Goal: Task Accomplishment & Management: Complete application form

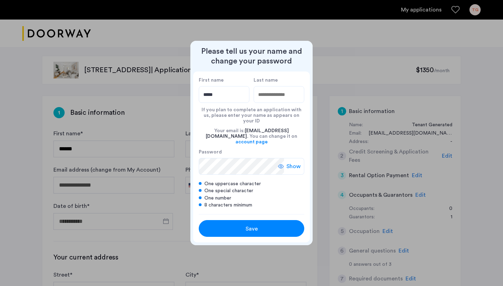
type input "*****"
click at [280, 103] on input "Last name" at bounding box center [279, 94] width 51 height 17
type input "*****"
click at [295, 165] on span "Show" at bounding box center [293, 166] width 14 height 8
click at [269, 225] on div "Save" at bounding box center [251, 229] width 67 height 8
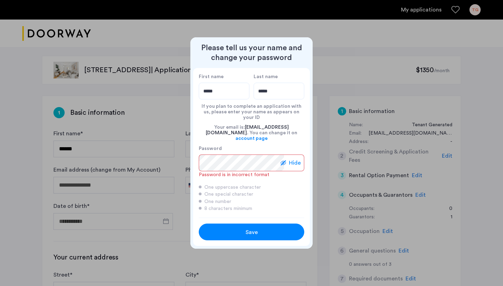
click at [248, 229] on span "Save" at bounding box center [252, 232] width 12 height 8
click at [249, 228] on span "Save" at bounding box center [252, 232] width 12 height 8
click at [354, 64] on div at bounding box center [251, 143] width 503 height 286
click at [265, 231] on div "Save" at bounding box center [251, 232] width 67 height 8
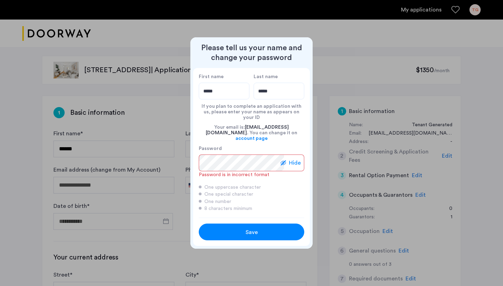
click at [265, 231] on div "Save" at bounding box center [251, 232] width 67 height 8
click at [256, 228] on span "Save" at bounding box center [252, 232] width 12 height 8
click at [197, 211] on div "First name ***** Last name ***** If you plan to complete an application with us…" at bounding box center [251, 143] width 117 height 150
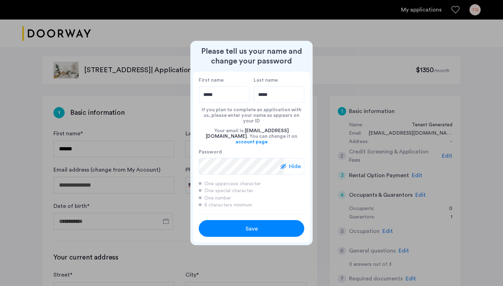
click at [226, 228] on button "Save" at bounding box center [251, 228] width 105 height 17
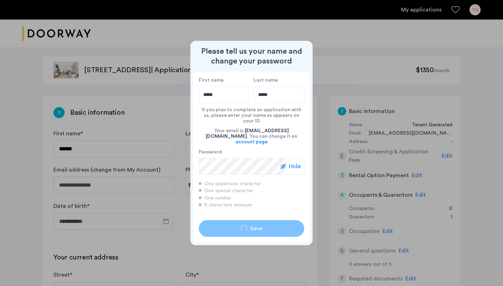
type input "*****"
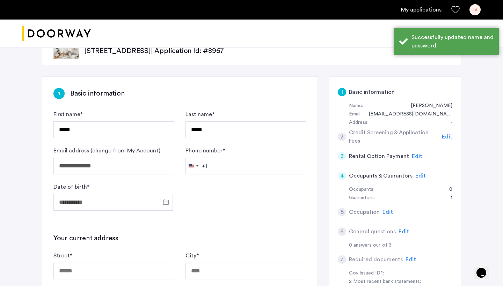
scroll to position [39, 0]
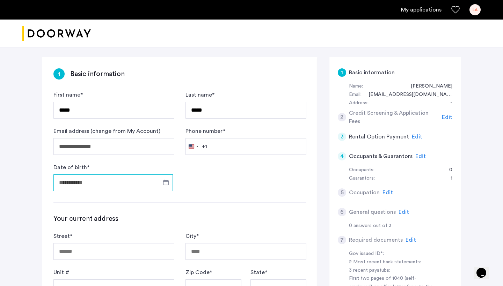
click at [122, 184] on input "Date of birth *" at bounding box center [112, 183] width 119 height 17
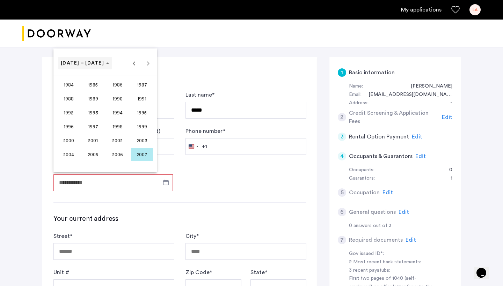
click at [95, 65] on span "[DATE] – [DATE]" at bounding box center [85, 63] width 49 height 6
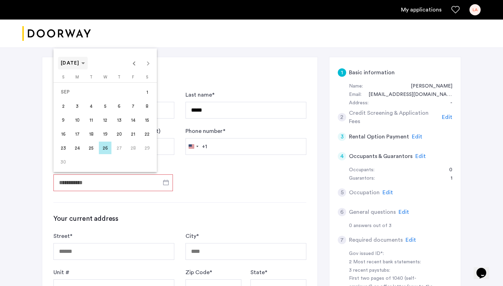
click at [95, 65] on div "[DATE] [DATE]" at bounding box center [105, 63] width 100 height 14
click at [88, 69] on span "Choose month and year" at bounding box center [73, 63] width 30 height 17
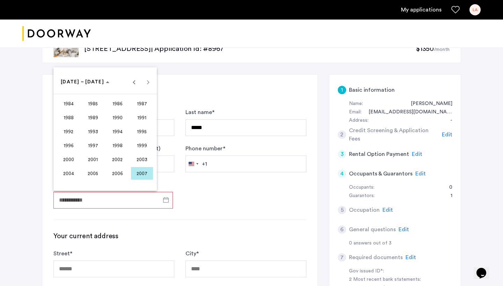
scroll to position [20, 0]
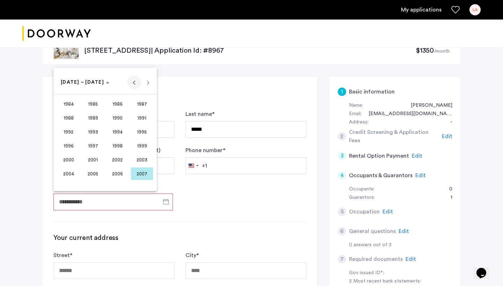
click at [134, 83] on span "Previous 24 years" at bounding box center [134, 82] width 14 height 14
click at [124, 102] on span "1962" at bounding box center [118, 104] width 22 height 13
click at [119, 148] on span "NOV" at bounding box center [118, 146] width 22 height 13
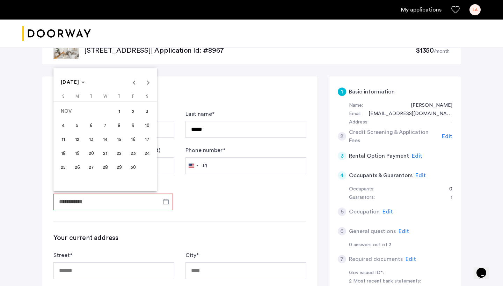
click at [81, 155] on span "19" at bounding box center [77, 153] width 13 height 13
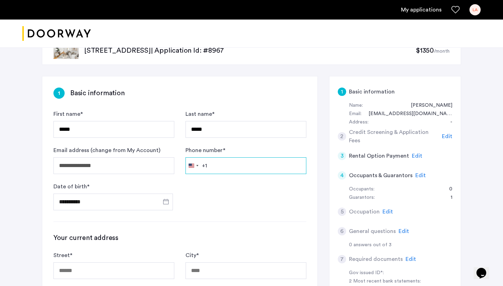
click at [221, 171] on input "Phone number *" at bounding box center [245, 166] width 121 height 17
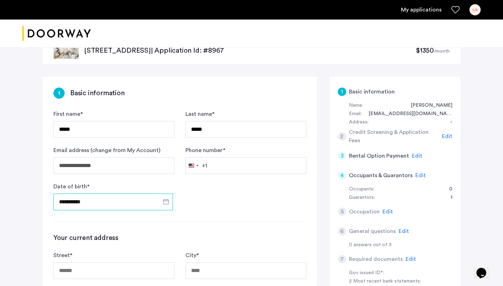
click at [68, 206] on input "**********" at bounding box center [112, 202] width 119 height 17
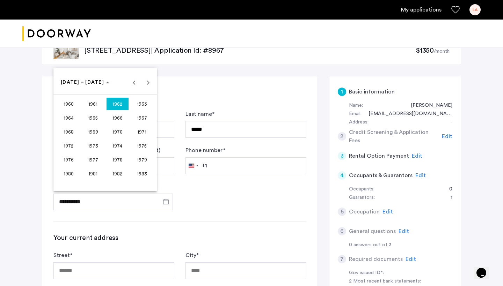
click at [72, 202] on div at bounding box center [251, 143] width 503 height 286
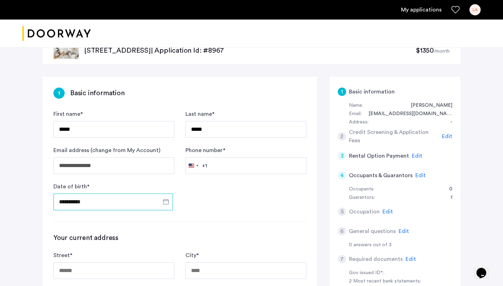
click at [71, 202] on input "**********" at bounding box center [112, 202] width 119 height 17
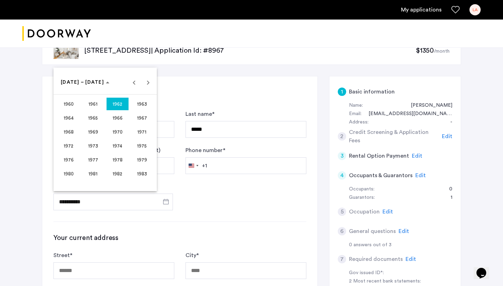
click at [117, 106] on span "1962" at bounding box center [118, 104] width 22 height 13
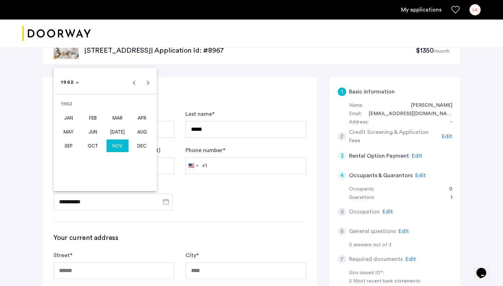
click at [117, 146] on span "NOV" at bounding box center [118, 146] width 22 height 13
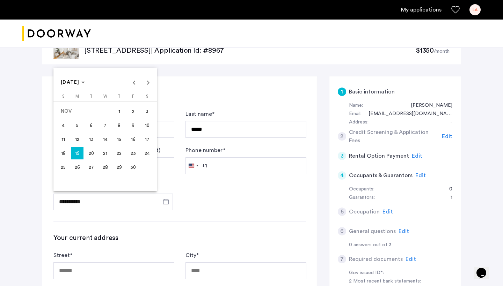
click at [118, 141] on span "15" at bounding box center [119, 139] width 13 height 13
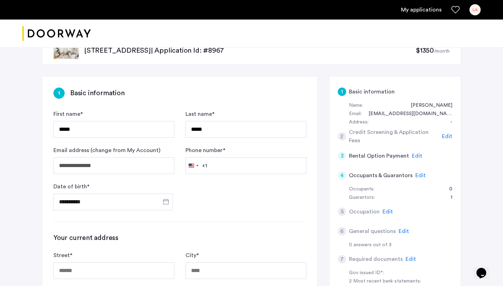
type input "**********"
click at [238, 169] on input "Phone number *" at bounding box center [245, 166] width 121 height 17
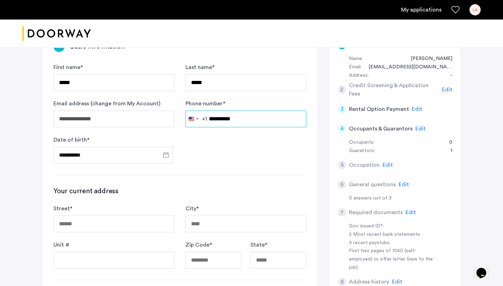
scroll to position [77, 0]
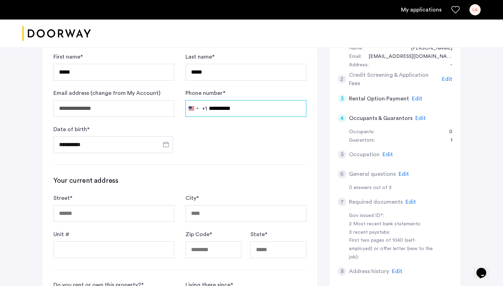
type input "**********"
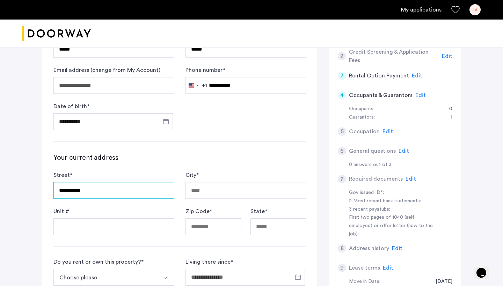
scroll to position [101, 0]
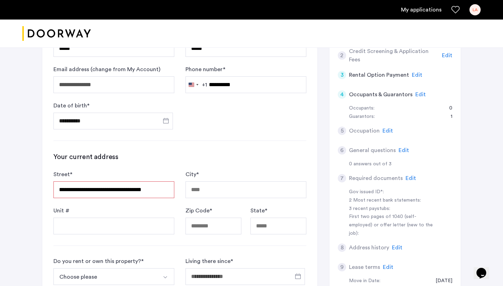
type input "**********"
type input "*****"
type input "**"
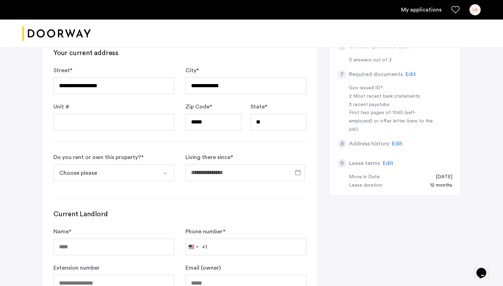
scroll to position [205, 0]
click at [152, 175] on button "Choose please" at bounding box center [105, 173] width 104 height 17
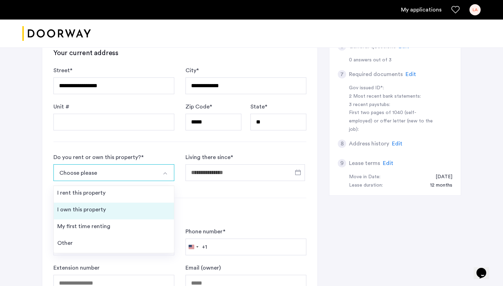
click at [139, 204] on li "I own this property" at bounding box center [114, 211] width 120 height 17
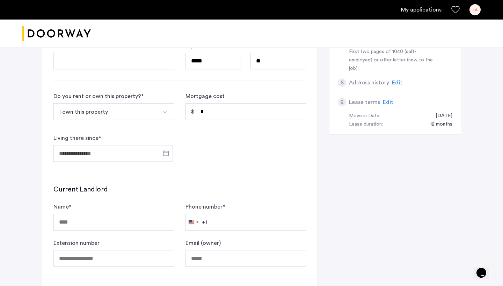
scroll to position [273, 0]
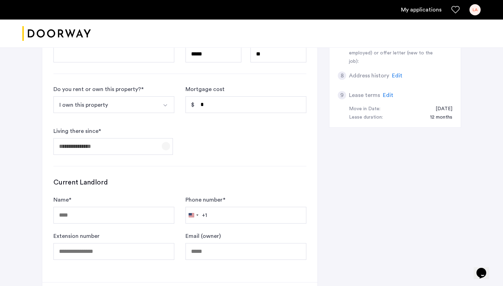
click at [165, 144] on span "Open calendar" at bounding box center [166, 146] width 17 height 17
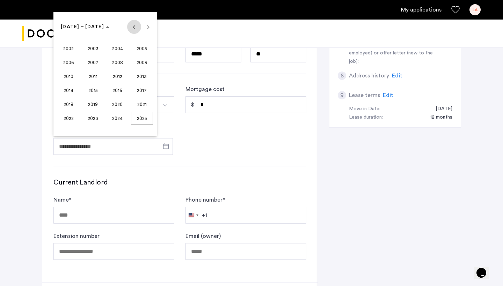
click at [136, 30] on span "Previous 24 years" at bounding box center [134, 27] width 14 height 14
click at [145, 30] on span "Next 24 years" at bounding box center [148, 27] width 14 height 14
click at [138, 52] on span "2005" at bounding box center [142, 48] width 22 height 13
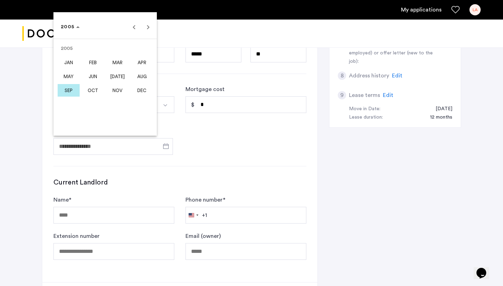
click at [66, 59] on span "JAN" at bounding box center [69, 62] width 22 height 13
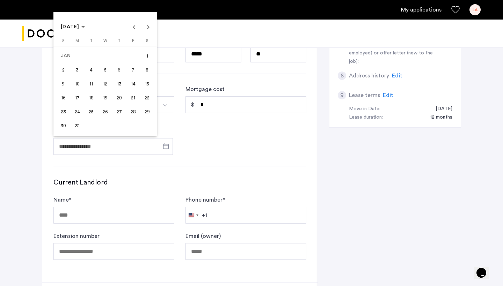
click at [140, 86] on button "15" at bounding box center [147, 84] width 14 height 14
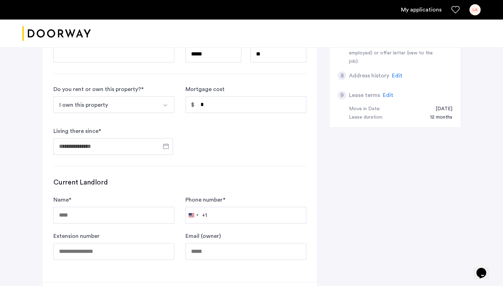
type input "**********"
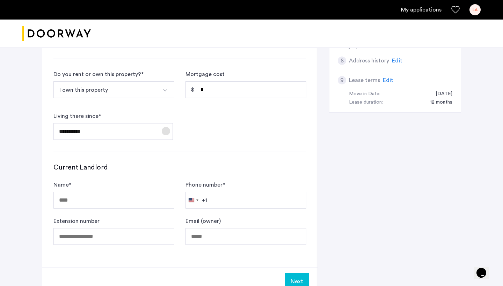
scroll to position [302, 0]
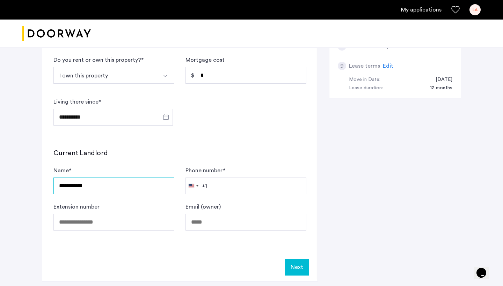
type input "**********"
click at [289, 265] on button "Next" at bounding box center [297, 267] width 24 height 17
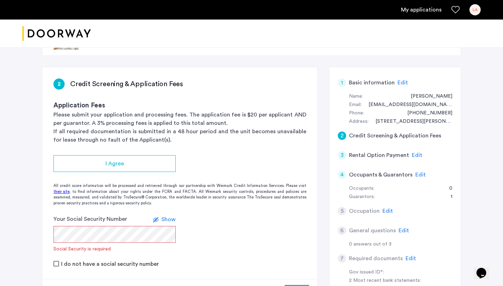
scroll to position [51, 0]
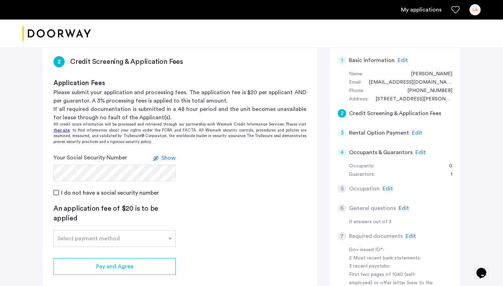
click at [173, 157] on span "Show" at bounding box center [168, 158] width 14 height 6
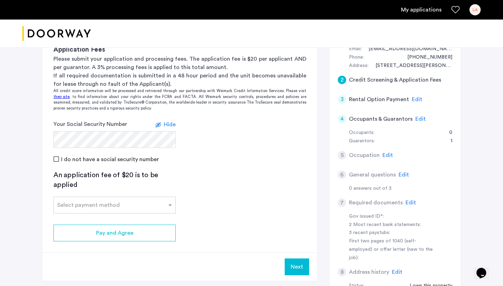
scroll to position [89, 0]
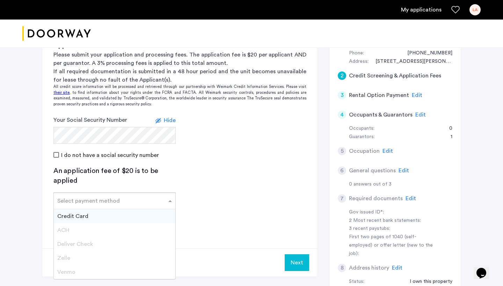
click at [166, 202] on div at bounding box center [115, 199] width 122 height 8
click at [154, 211] on div "Credit Card" at bounding box center [115, 217] width 122 height 14
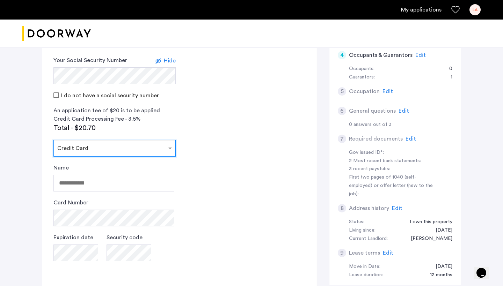
scroll to position [149, 0]
click at [156, 186] on input "Name" at bounding box center [113, 183] width 121 height 17
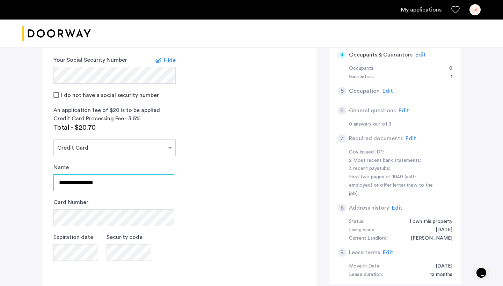
click at [110, 186] on input "**********" at bounding box center [113, 183] width 121 height 17
click at [107, 184] on input "**********" at bounding box center [113, 183] width 121 height 17
type input "**********"
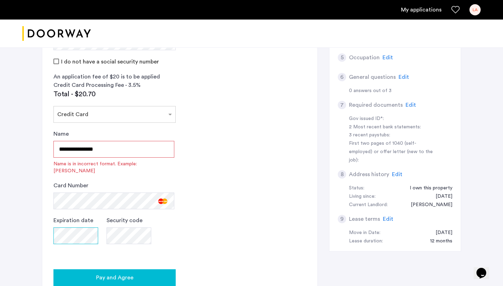
scroll to position [182, 0]
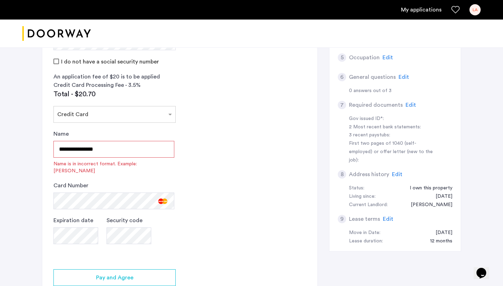
click at [77, 161] on div "Name is in incorrect format. Example: [PERSON_NAME]" at bounding box center [113, 168] width 121 height 14
click at [78, 154] on input "**********" at bounding box center [113, 149] width 121 height 17
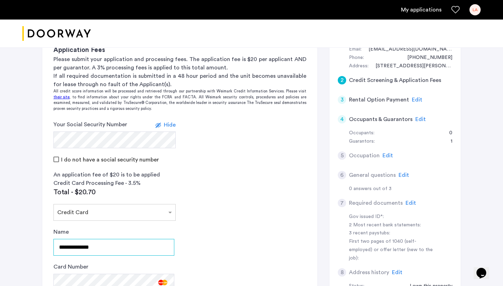
scroll to position [85, 0]
type input "**********"
click at [386, 155] on span "Edit" at bounding box center [387, 156] width 10 height 6
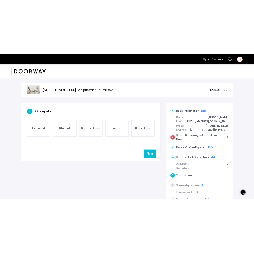
scroll to position [0, 0]
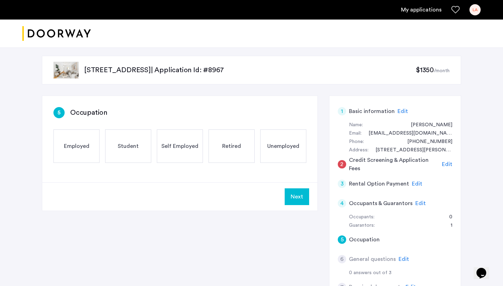
click at [78, 149] on span "Employed" at bounding box center [76, 146] width 25 height 8
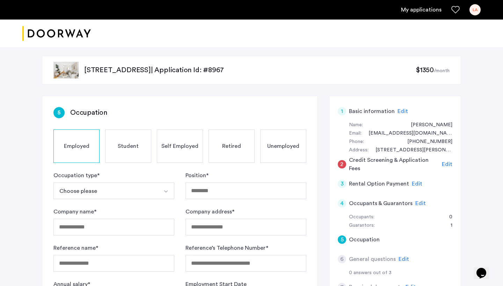
click at [109, 194] on button "Choose please" at bounding box center [105, 191] width 104 height 17
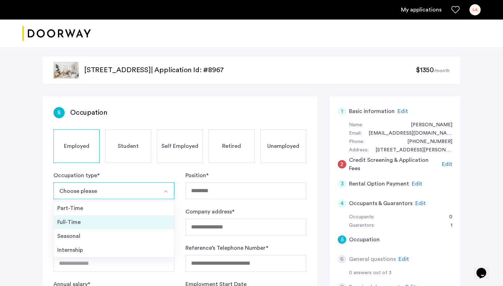
click at [108, 221] on div "Full-Time" at bounding box center [113, 222] width 113 height 8
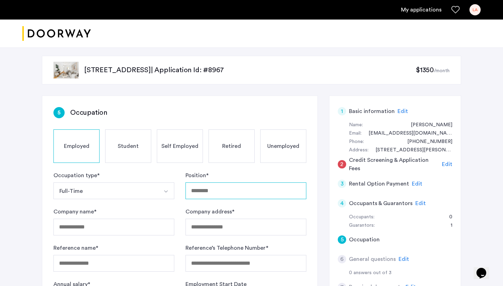
click at [205, 197] on input "Position *" at bounding box center [245, 191] width 121 height 17
type input "**********"
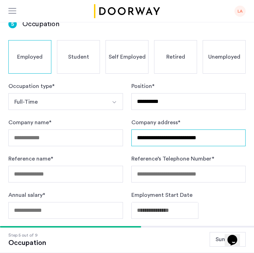
scroll to position [58, 0]
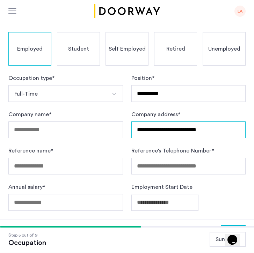
type input "**********"
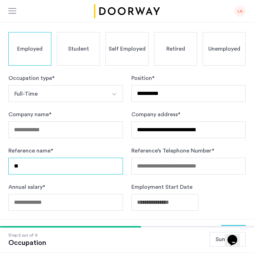
click at [104, 167] on input "**" at bounding box center [65, 166] width 115 height 17
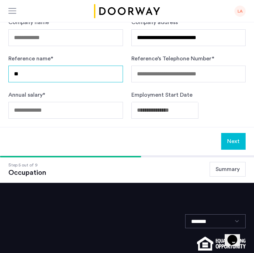
click at [104, 167] on div "Step 5 out of 9 Occupation Summary" at bounding box center [126, 169] width 237 height 15
click at [47, 72] on input "**" at bounding box center [65, 74] width 115 height 17
paste input "**********"
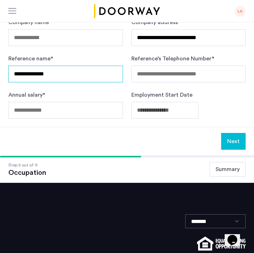
type input "**********"
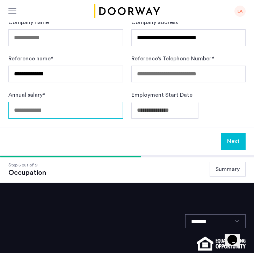
click at [66, 112] on input "Annual salary *" at bounding box center [65, 110] width 115 height 17
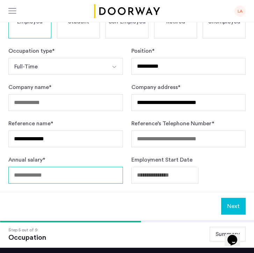
scroll to position [86, 0]
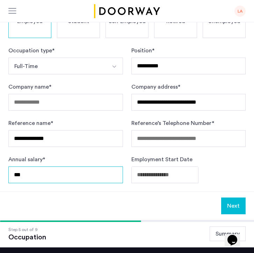
type input "***"
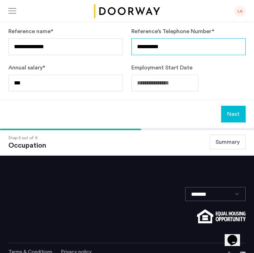
scroll to position [187, 0]
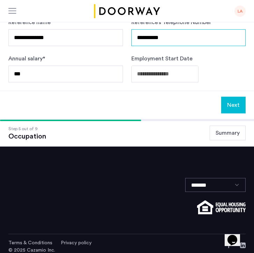
type input "**********"
click at [231, 105] on button "Next" at bounding box center [233, 105] width 24 height 17
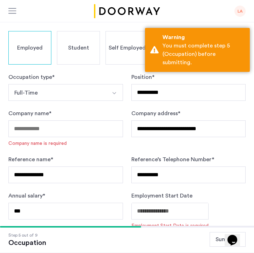
scroll to position [52, 0]
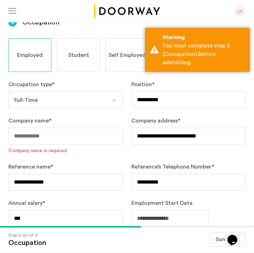
click at [89, 146] on div "Company name * Company name is required" at bounding box center [65, 136] width 115 height 38
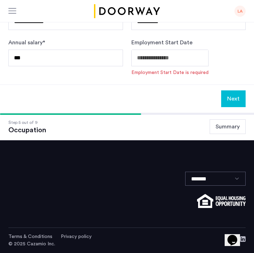
scroll to position [202, 0]
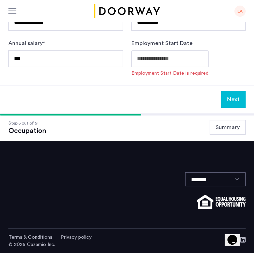
type input "**********"
click at [227, 101] on button "Next" at bounding box center [233, 99] width 24 height 17
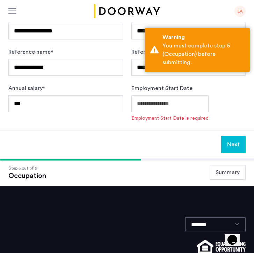
scroll to position [154, 0]
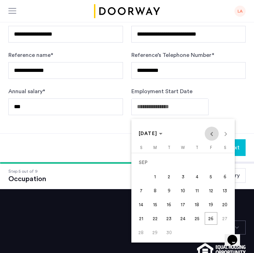
click at [212, 139] on span "Previous month" at bounding box center [212, 134] width 14 height 14
click at [229, 133] on span "Next month" at bounding box center [226, 134] width 14 height 14
click at [214, 139] on span "Previous month" at bounding box center [212, 134] width 14 height 14
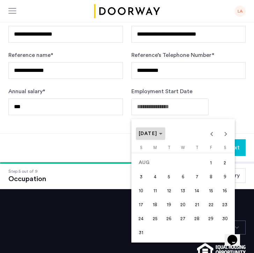
click at [163, 135] on span "[DATE]" at bounding box center [151, 134] width 24 height 6
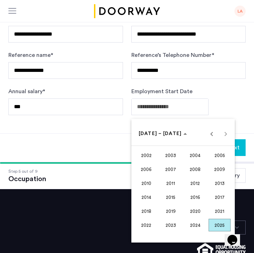
click at [177, 196] on span "2015" at bounding box center [171, 197] width 22 height 13
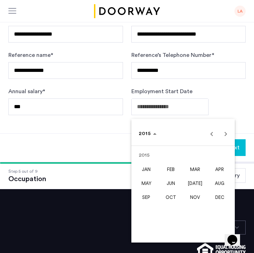
click at [151, 171] on span "JAN" at bounding box center [146, 169] width 22 height 13
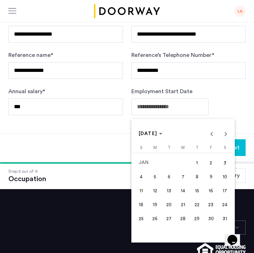
click at [191, 165] on span "1" at bounding box center [197, 162] width 13 height 13
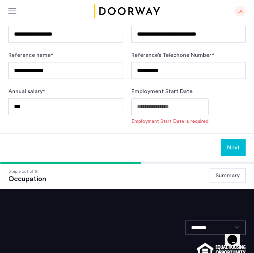
type input "**********"
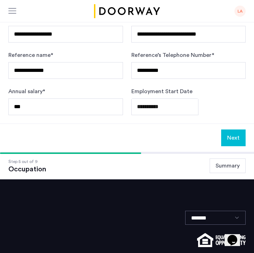
click at [226, 141] on button "Next" at bounding box center [233, 138] width 24 height 17
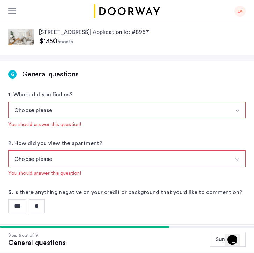
click at [176, 111] on button "Choose please" at bounding box center [118, 110] width 221 height 17
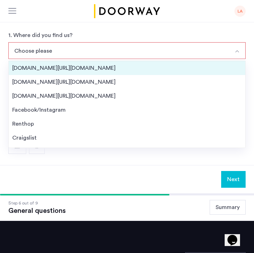
click at [143, 69] on div "[DOMAIN_NAME][URL][DOMAIN_NAME]" at bounding box center [126, 68] width 229 height 8
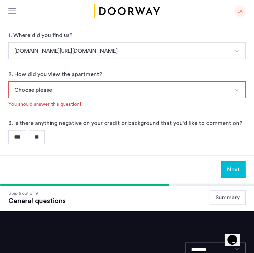
click at [131, 88] on button "Choose please" at bounding box center [118, 89] width 221 height 17
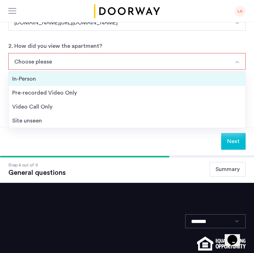
click at [126, 76] on div "In-Person" at bounding box center [126, 79] width 229 height 8
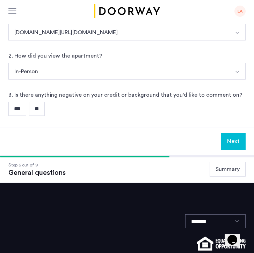
click at [45, 105] on input "**" at bounding box center [37, 109] width 16 height 14
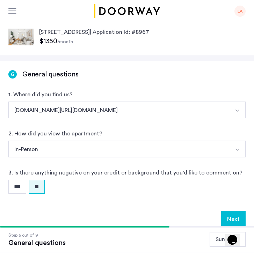
scroll to position [0, 0]
click at [231, 215] on button "Next" at bounding box center [233, 219] width 24 height 17
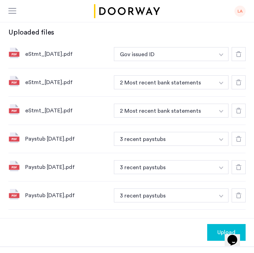
scroll to position [207, 0]
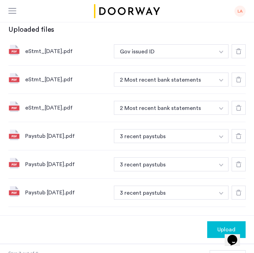
click at [163, 107] on div "eStmt_[DATE].pdf 2 Most recent bank statements + First two pages of 1040 (self-…" at bounding box center [126, 108] width 237 height 28
click at [152, 45] on button "Gov issued ID" at bounding box center [164, 51] width 101 height 14
click at [182, 48] on button "Gov issued ID" at bounding box center [164, 51] width 101 height 14
click at [243, 46] on div at bounding box center [239, 51] width 14 height 14
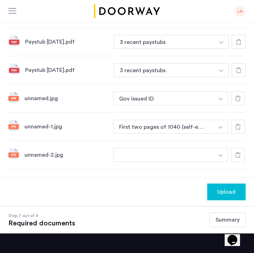
scroll to position [302, 0]
click at [221, 98] on img "button" at bounding box center [220, 99] width 4 height 3
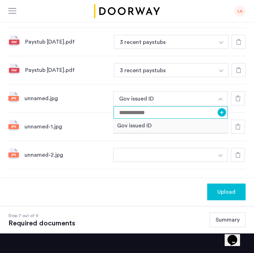
click at [207, 107] on input at bounding box center [171, 113] width 114 height 12
type input "***"
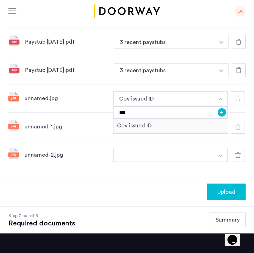
click at [221, 108] on button "+" at bounding box center [222, 112] width 8 height 8
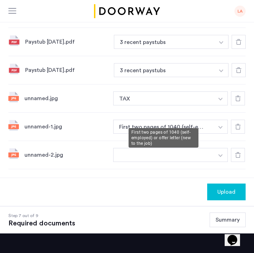
click at [205, 123] on button "First two pages of 1040 (self-employed) or offer letter (new to the job)" at bounding box center [163, 127] width 101 height 14
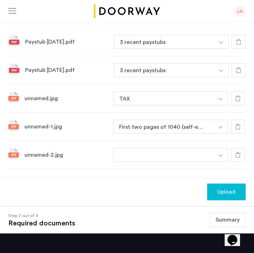
click at [223, 121] on button "button" at bounding box center [220, 127] width 14 height 14
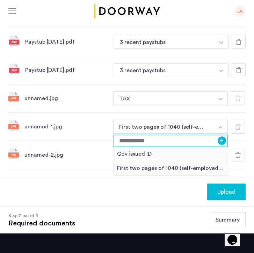
click at [202, 135] on input at bounding box center [171, 141] width 114 height 12
type input "****"
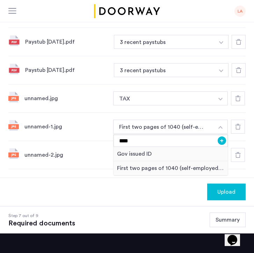
click at [223, 137] on button "+" at bounding box center [222, 141] width 8 height 8
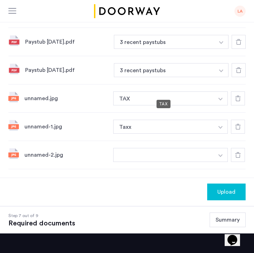
click at [210, 93] on button "TAX" at bounding box center [163, 99] width 101 height 14
click at [210, 92] on button "TAX" at bounding box center [163, 99] width 101 height 14
click at [226, 92] on button "button" at bounding box center [220, 99] width 14 height 14
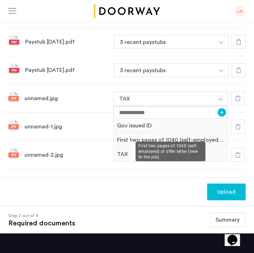
click at [199, 133] on div "First two pages of 1040 (self-employed) or offer letter (new to the job)" at bounding box center [171, 140] width 114 height 14
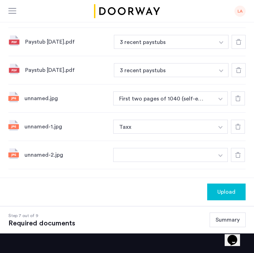
click at [181, 150] on button "button" at bounding box center [163, 155] width 101 height 14
click at [216, 148] on button "button" at bounding box center [220, 155] width 14 height 14
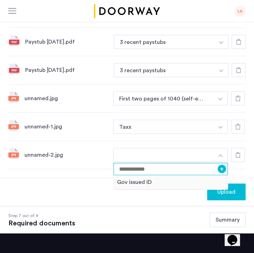
click at [206, 163] on input at bounding box center [171, 169] width 114 height 12
type input "***"
click at [198, 190] on div "Upload" at bounding box center [127, 192] width 254 height 28
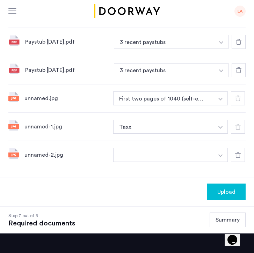
click at [221, 126] on img "button" at bounding box center [220, 127] width 4 height 3
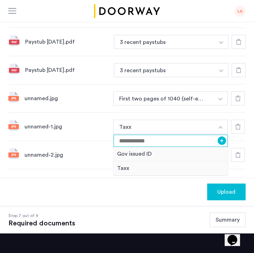
click at [195, 136] on input at bounding box center [171, 141] width 114 height 12
type input "***"
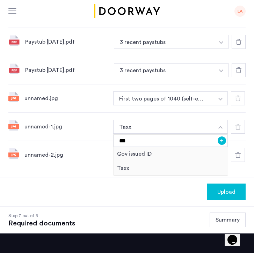
click at [222, 137] on button "+" at bounding box center [222, 141] width 8 height 8
click at [203, 148] on button "button" at bounding box center [163, 155] width 101 height 14
click at [214, 148] on button "button" at bounding box center [220, 155] width 14 height 14
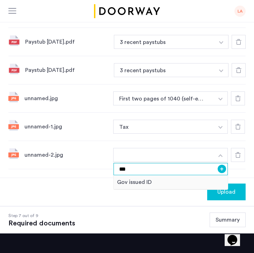
click at [182, 164] on input "***" at bounding box center [171, 169] width 114 height 12
click at [221, 165] on button "+" at bounding box center [222, 169] width 8 height 8
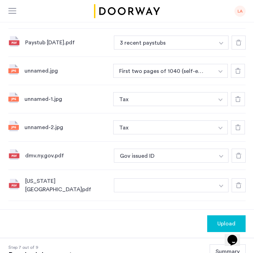
scroll to position [329, 0]
click at [138, 178] on button "button" at bounding box center [164, 185] width 101 height 14
click at [223, 178] on button "button" at bounding box center [221, 185] width 14 height 14
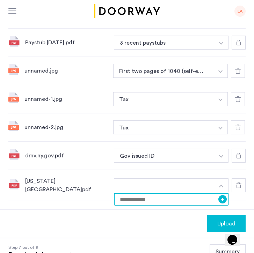
click at [202, 194] on input at bounding box center [171, 200] width 114 height 12
type input "**********"
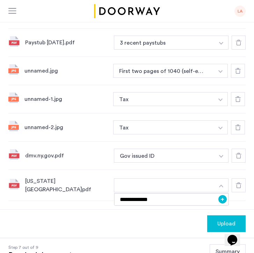
click at [215, 220] on div "Upload" at bounding box center [226, 224] width 27 height 8
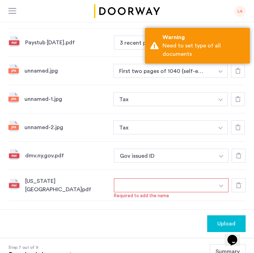
click at [194, 178] on button "button" at bounding box center [164, 185] width 101 height 14
click at [218, 178] on button "button" at bounding box center [221, 185] width 14 height 14
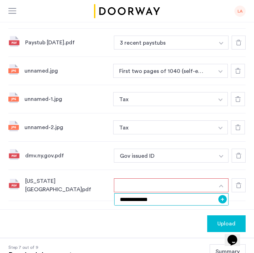
click at [195, 194] on input "**********" at bounding box center [171, 200] width 114 height 12
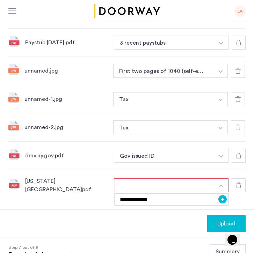
click at [221, 195] on button "+" at bounding box center [222, 199] width 8 height 8
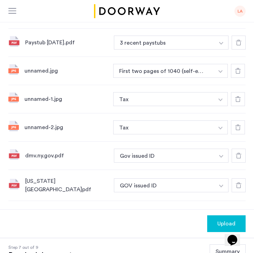
click at [224, 220] on span "Upload" at bounding box center [226, 224] width 18 height 8
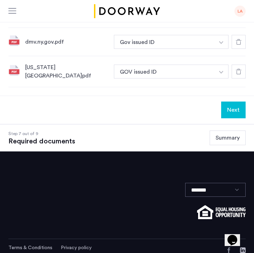
scroll to position [443, 0]
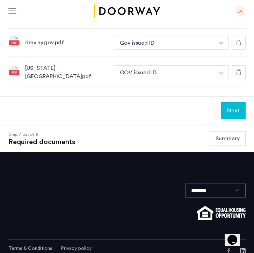
click at [234, 102] on button "Next" at bounding box center [233, 110] width 24 height 17
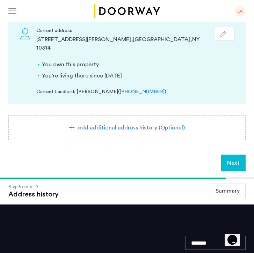
scroll to position [97, 0]
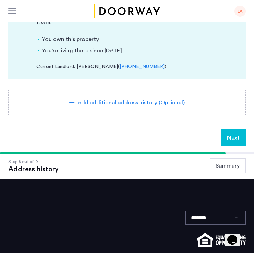
click at [231, 134] on button "Next" at bounding box center [233, 138] width 24 height 17
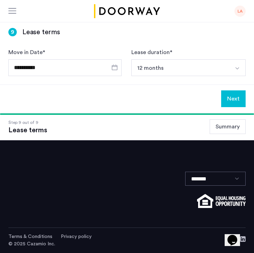
scroll to position [0, 0]
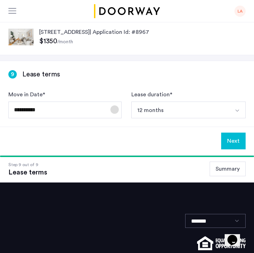
click at [114, 112] on span "Open calendar" at bounding box center [114, 109] width 17 height 17
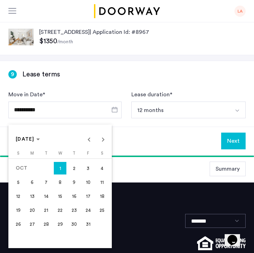
click at [165, 105] on div at bounding box center [127, 126] width 254 height 253
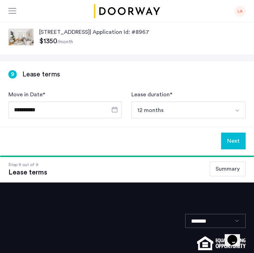
click at [164, 110] on button "12 months" at bounding box center [180, 110] width 98 height 17
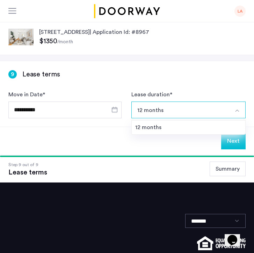
click at [164, 111] on button "12 months" at bounding box center [180, 110] width 98 height 17
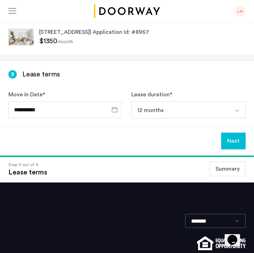
click at [235, 149] on div "Next" at bounding box center [127, 141] width 254 height 28
click at [230, 146] on button "Next" at bounding box center [233, 141] width 24 height 17
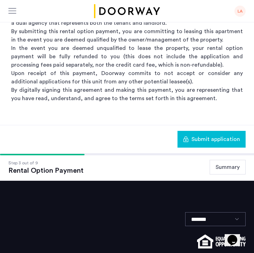
scroll to position [109, 0]
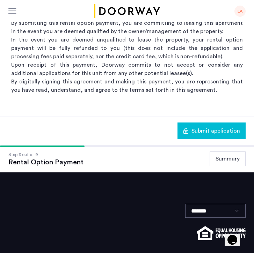
click at [203, 136] on button "Submit application" at bounding box center [211, 131] width 68 height 17
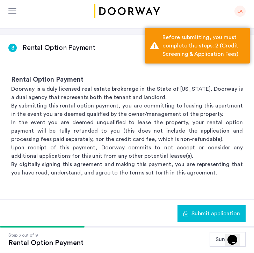
scroll to position [56, 0]
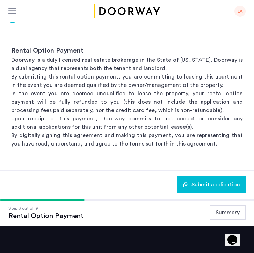
click at [231, 211] on button "Summary" at bounding box center [228, 212] width 36 height 15
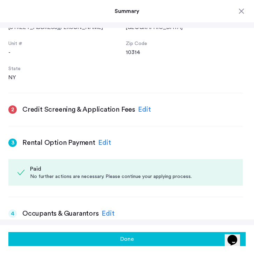
scroll to position [152, 0]
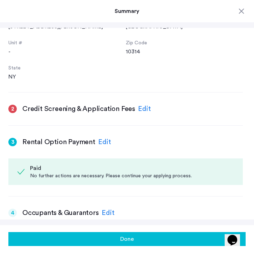
click at [144, 108] on div "Edit" at bounding box center [144, 109] width 13 height 10
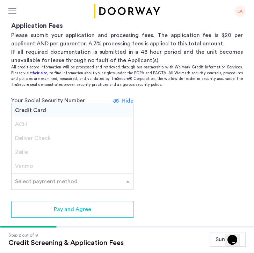
click at [128, 178] on span at bounding box center [128, 181] width 9 height 8
click at [102, 110] on div "Credit Card" at bounding box center [73, 110] width 122 height 14
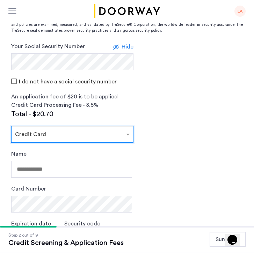
scroll to position [126, 0]
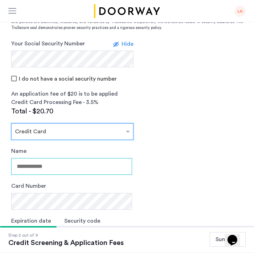
click at [95, 161] on input "Name" at bounding box center [71, 166] width 121 height 17
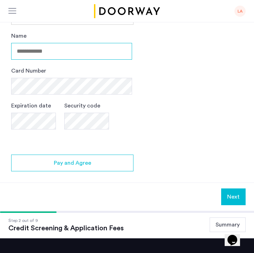
click at [83, 56] on input "Name" at bounding box center [71, 51] width 121 height 17
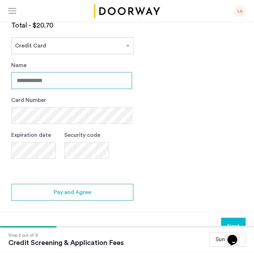
scroll to position [206, 0]
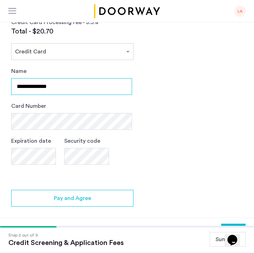
type input "**********"
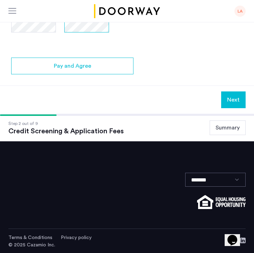
scroll to position [338, 0]
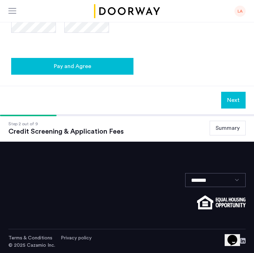
click at [108, 72] on button "Pay and Agree" at bounding box center [72, 66] width 122 height 17
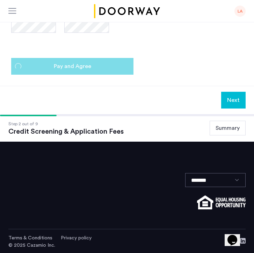
scroll to position [0, 0]
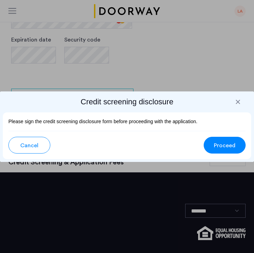
click at [214, 146] on span "Proceed" at bounding box center [225, 145] width 22 height 8
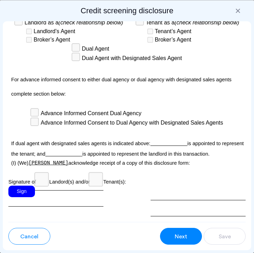
scroll to position [2610, 0]
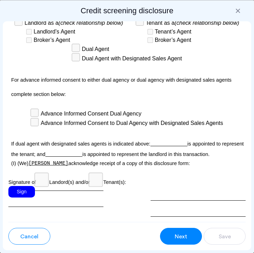
click at [25, 186] on div "Sign" at bounding box center [21, 192] width 27 height 12
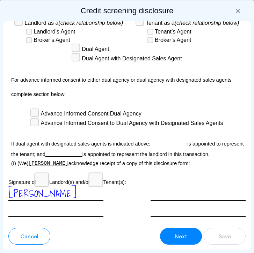
click at [171, 233] on button "Next" at bounding box center [181, 236] width 42 height 17
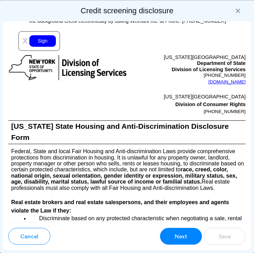
scroll to position [1093, 0]
click at [47, 47] on div "Sign" at bounding box center [42, 41] width 27 height 12
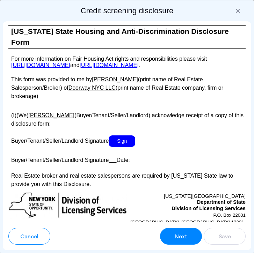
scroll to position [1664, 0]
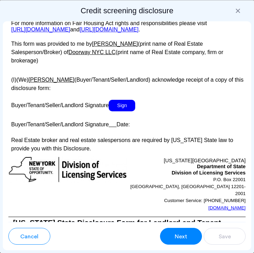
click at [125, 111] on p at bounding box center [126, 114] width 237 height 7
click at [120, 100] on span "Sign" at bounding box center [122, 106] width 27 height 12
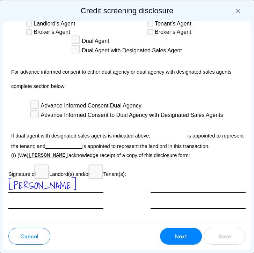
click at [198, 243] on button "Next" at bounding box center [181, 236] width 42 height 17
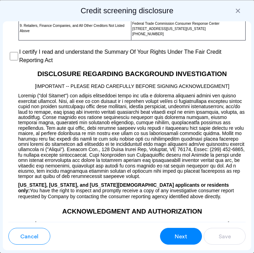
scroll to position [709, 0]
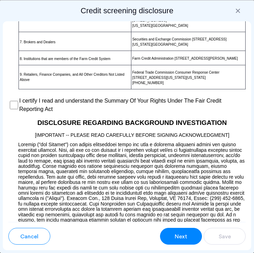
click at [195, 239] on button "Next" at bounding box center [181, 236] width 42 height 17
click at [192, 235] on button "Next" at bounding box center [181, 236] width 42 height 17
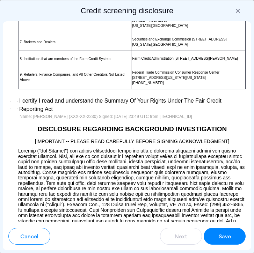
click at [218, 236] on div "Save" at bounding box center [224, 237] width 13 height 8
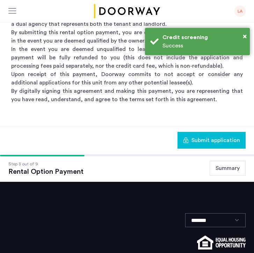
scroll to position [0, 0]
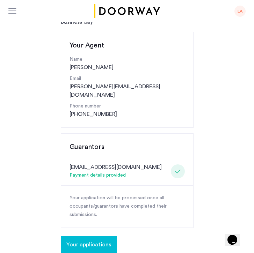
scroll to position [52, 0]
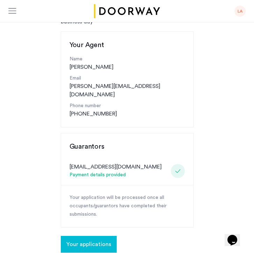
click at [98, 240] on span "Your applications" at bounding box center [88, 244] width 45 height 8
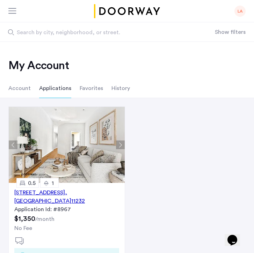
click at [22, 89] on li "Account" at bounding box center [19, 89] width 22 height 20
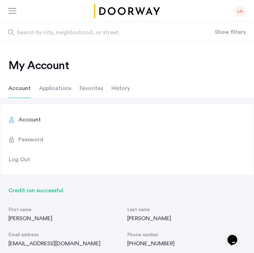
click at [56, 91] on li "Applications" at bounding box center [55, 89] width 32 height 20
